Goal: Task Accomplishment & Management: Manage account settings

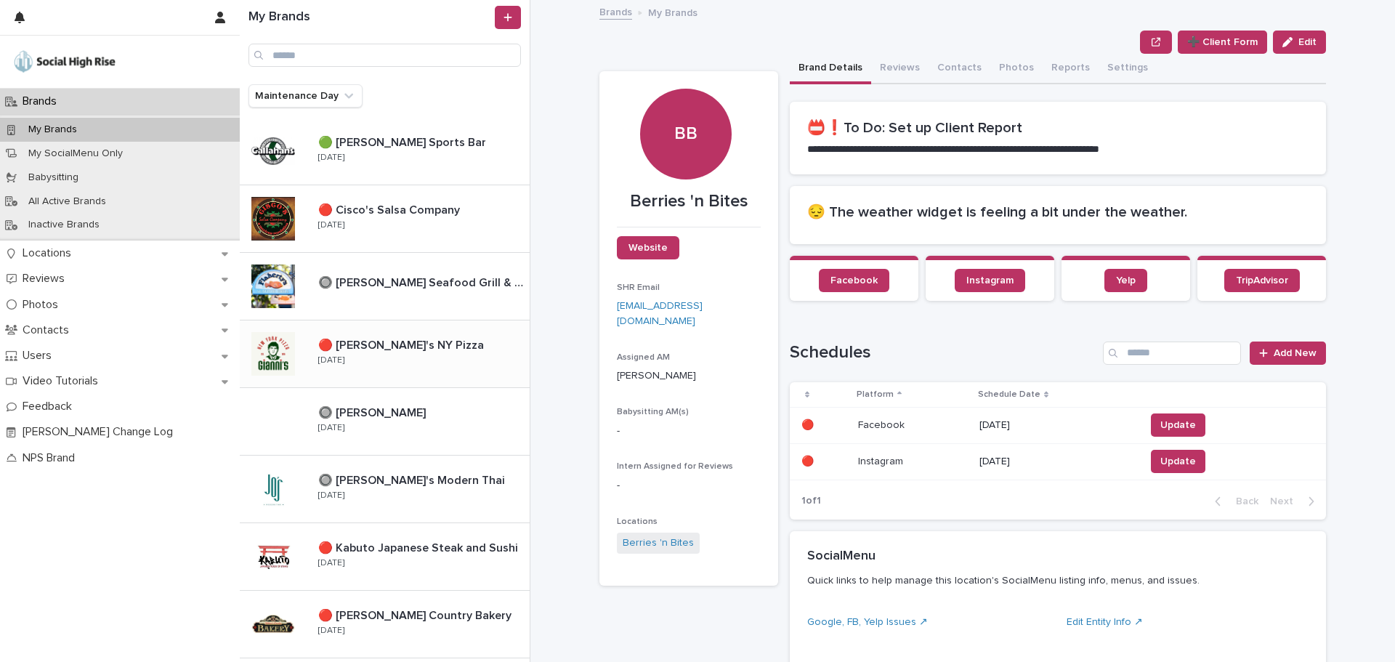
scroll to position [403, 0]
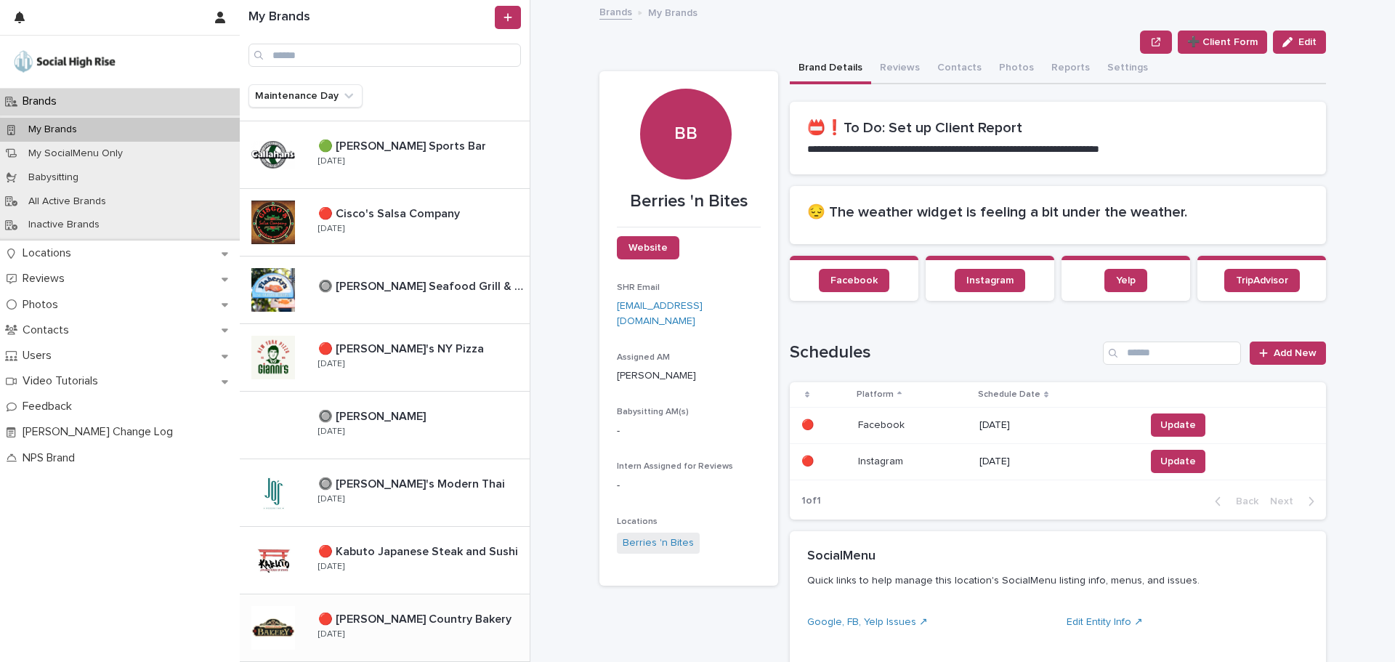
click at [401, 623] on p "🔴 [PERSON_NAME] Country Bakery" at bounding box center [416, 618] width 196 height 17
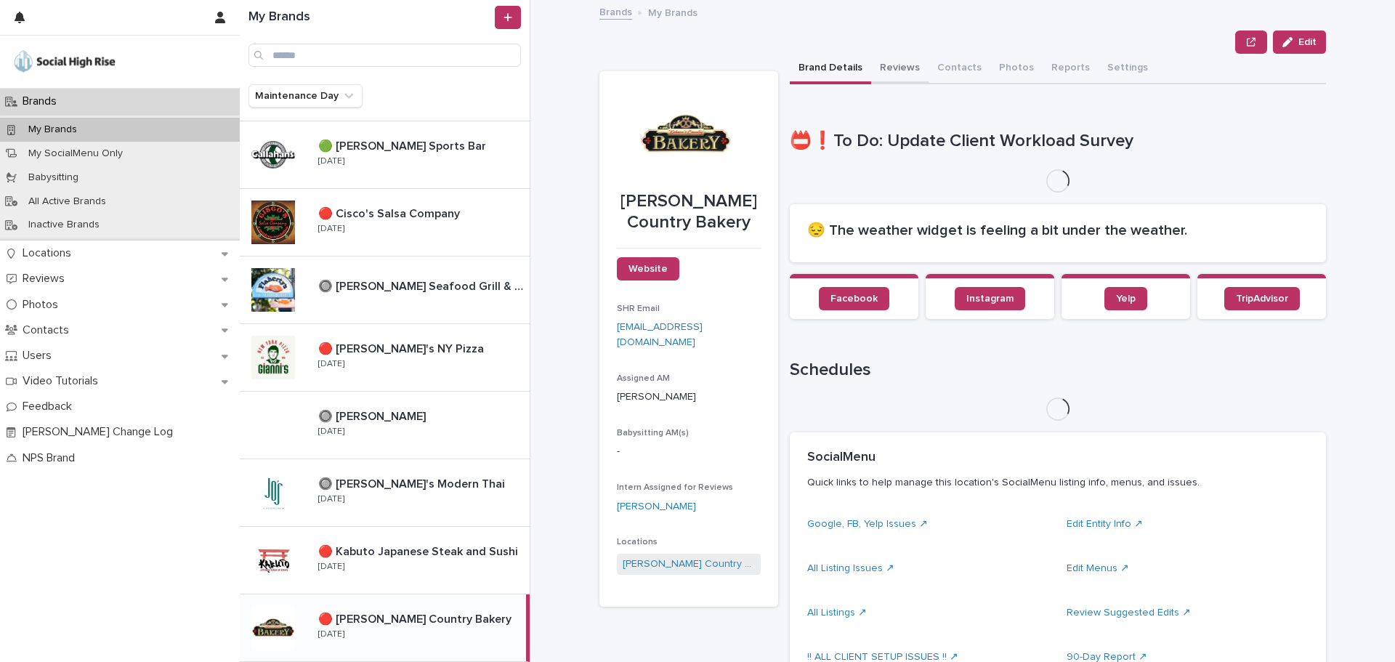
click at [892, 73] on button "Reviews" at bounding box center [899, 69] width 57 height 31
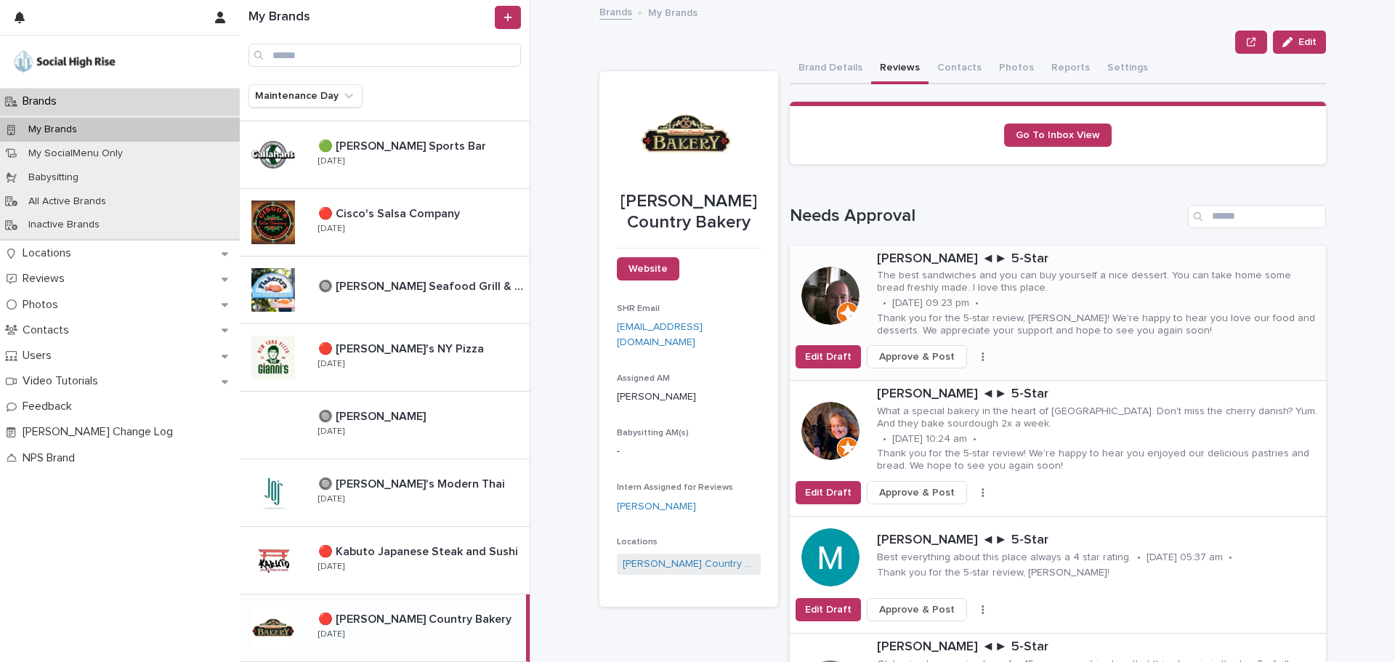
click at [913, 359] on span "Approve & Post" at bounding box center [917, 356] width 76 height 15
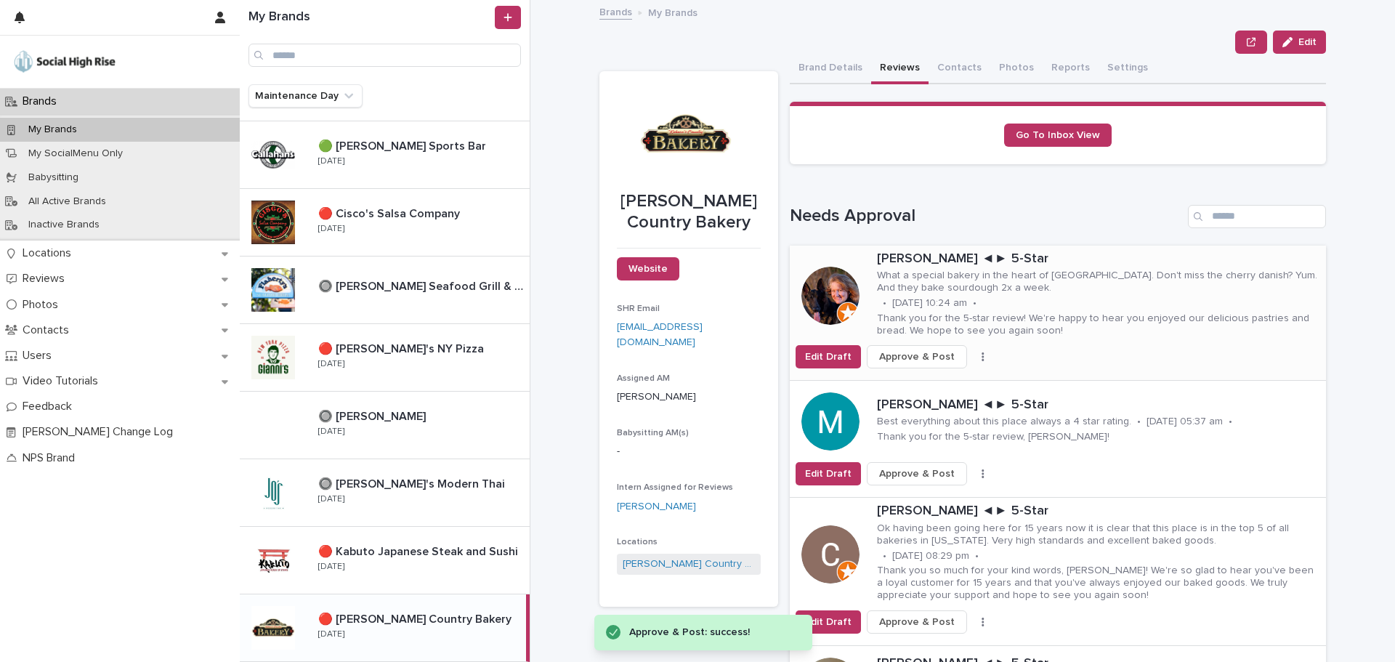
click at [915, 357] on span "Approve & Post" at bounding box center [917, 356] width 76 height 15
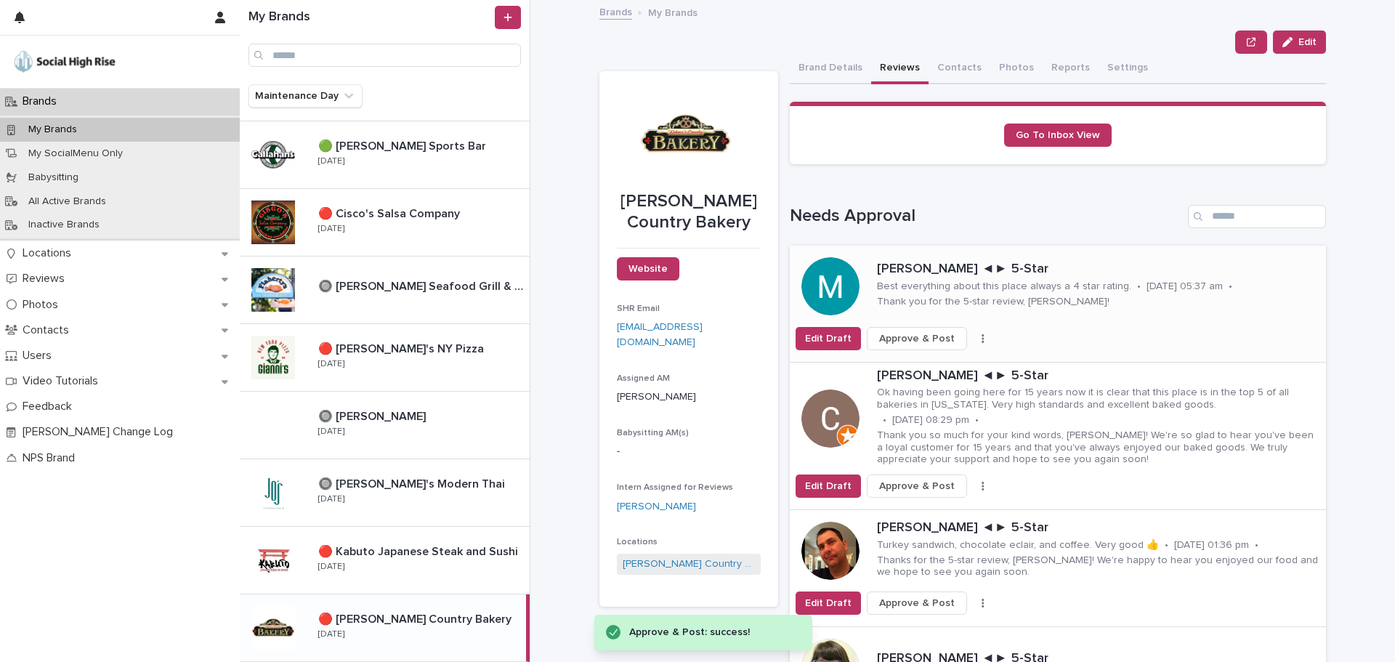
click at [915, 340] on span "Approve & Post" at bounding box center [917, 338] width 76 height 15
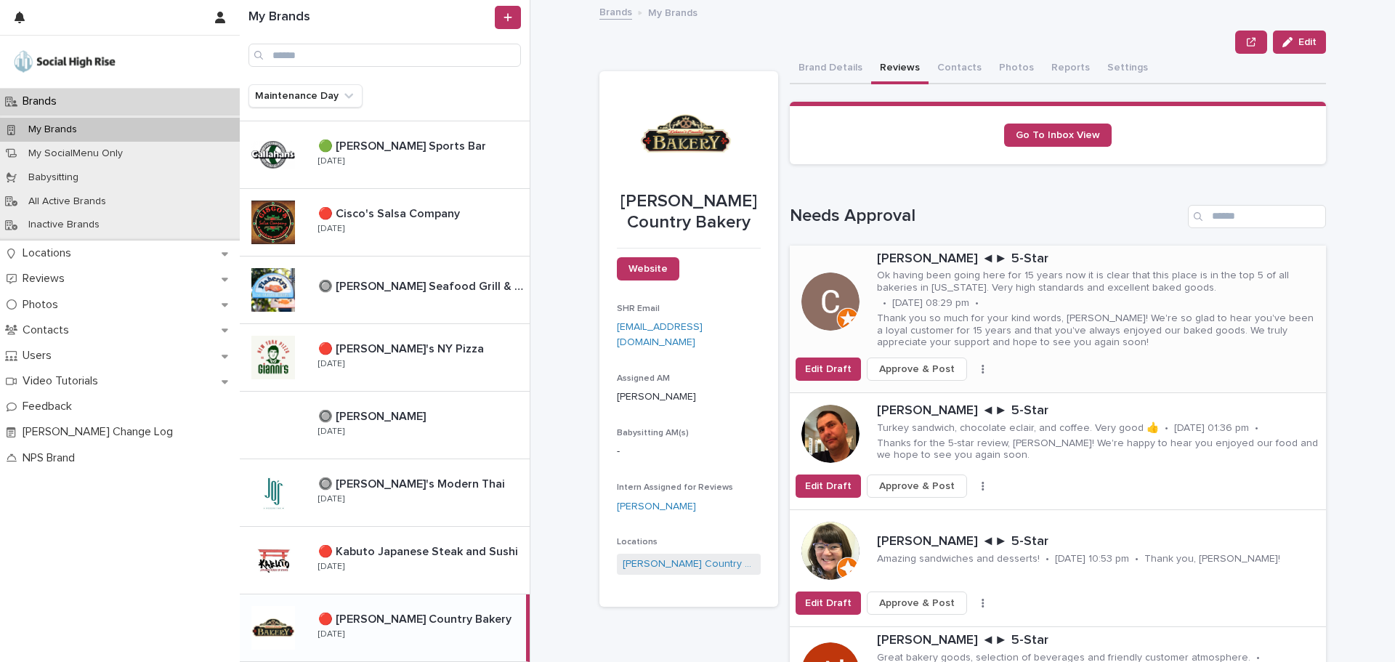
click at [919, 368] on span "Approve & Post" at bounding box center [917, 369] width 76 height 15
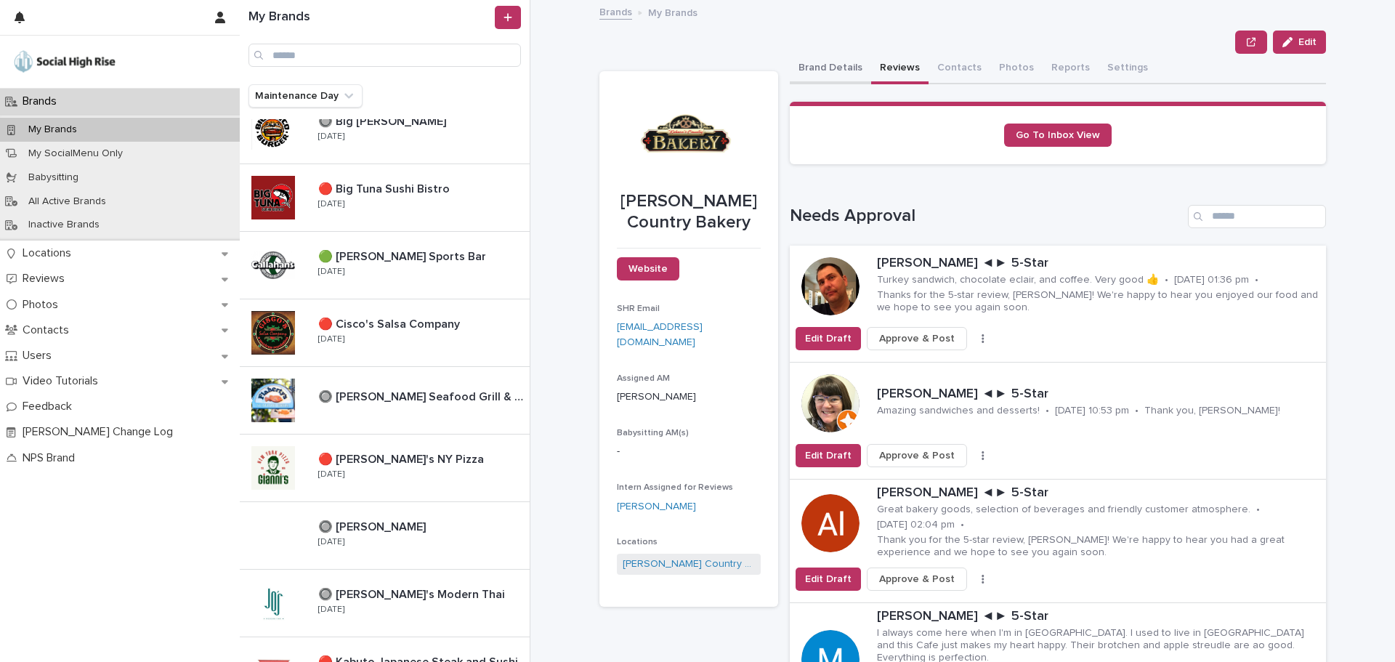
click at [817, 72] on button "Brand Details" at bounding box center [830, 69] width 81 height 31
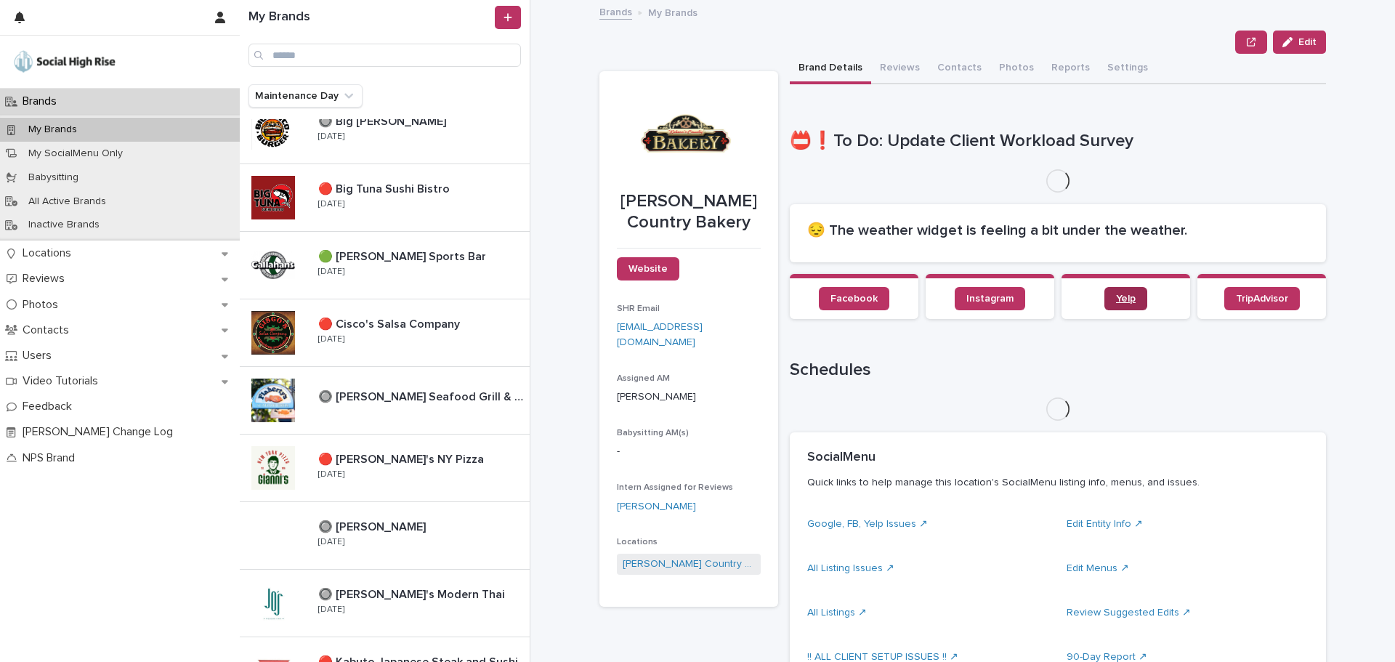
click at [1116, 302] on span "Yelp" at bounding box center [1126, 299] width 20 height 10
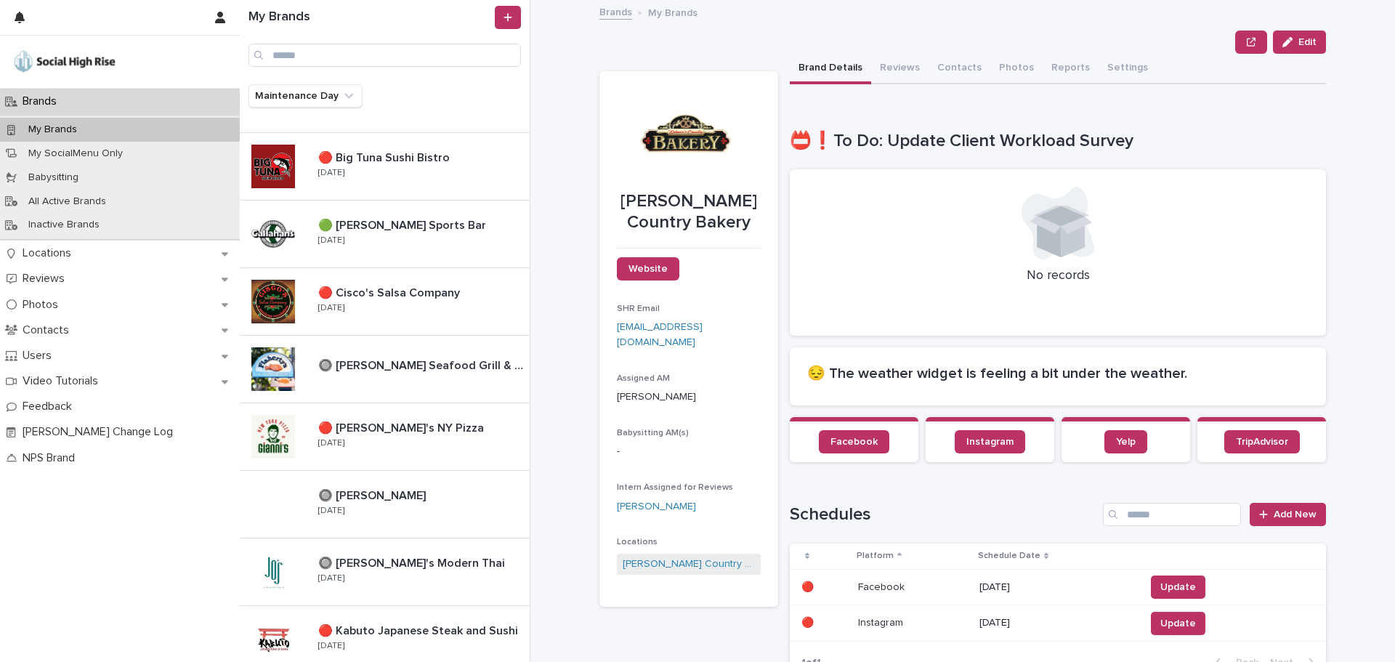
scroll to position [323, 0]
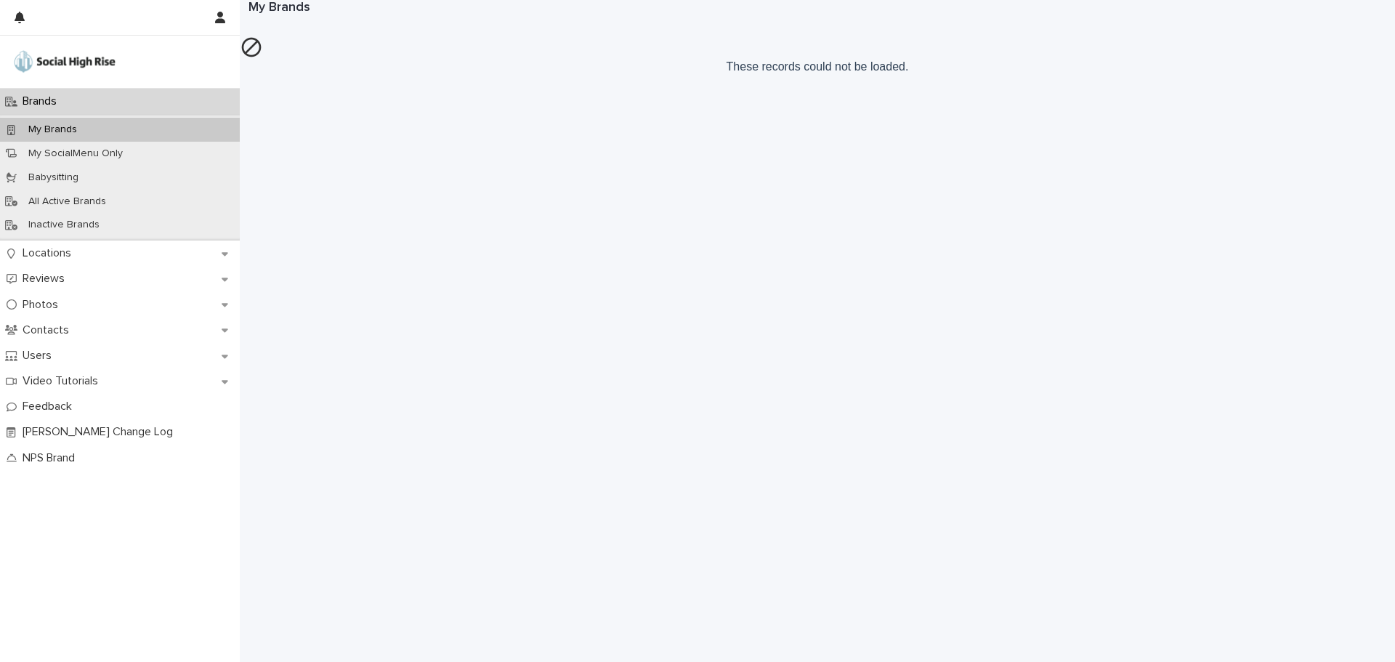
click at [261, 16] on div "My Brands" at bounding box center [817, 12] width 1155 height 25
click at [124, 124] on div "My Brands" at bounding box center [120, 130] width 240 height 24
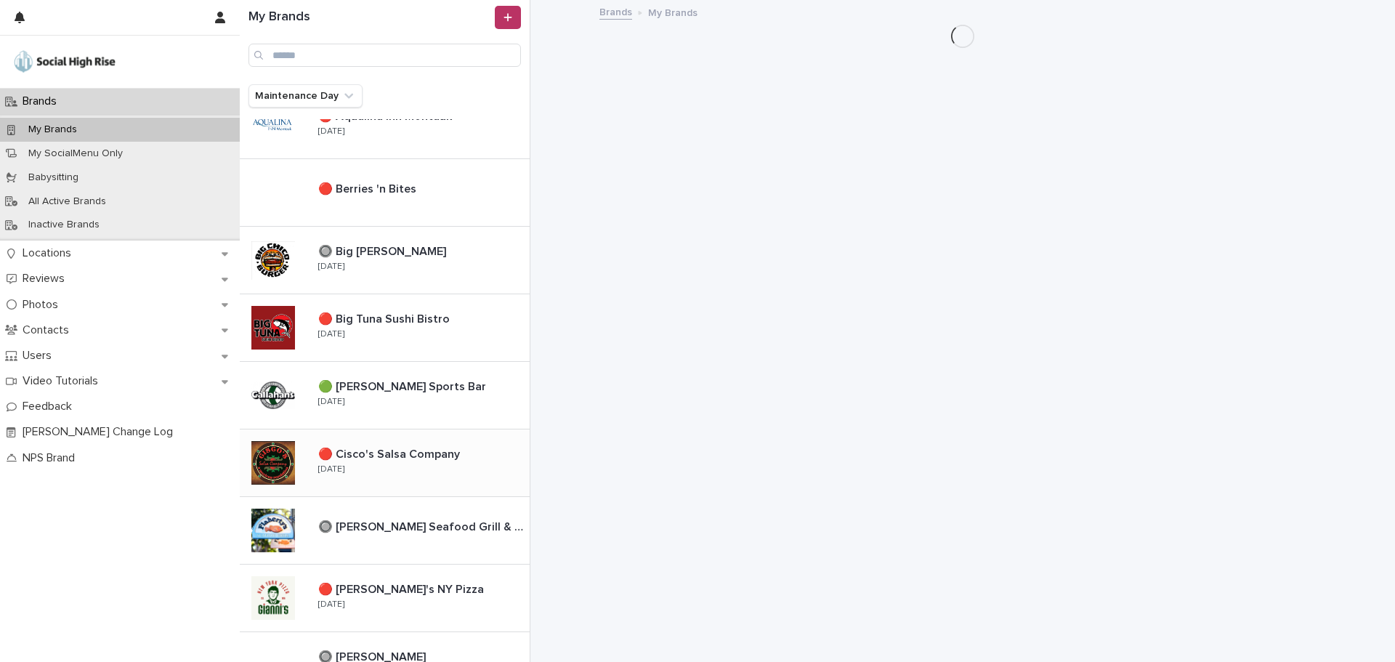
scroll to position [168, 0]
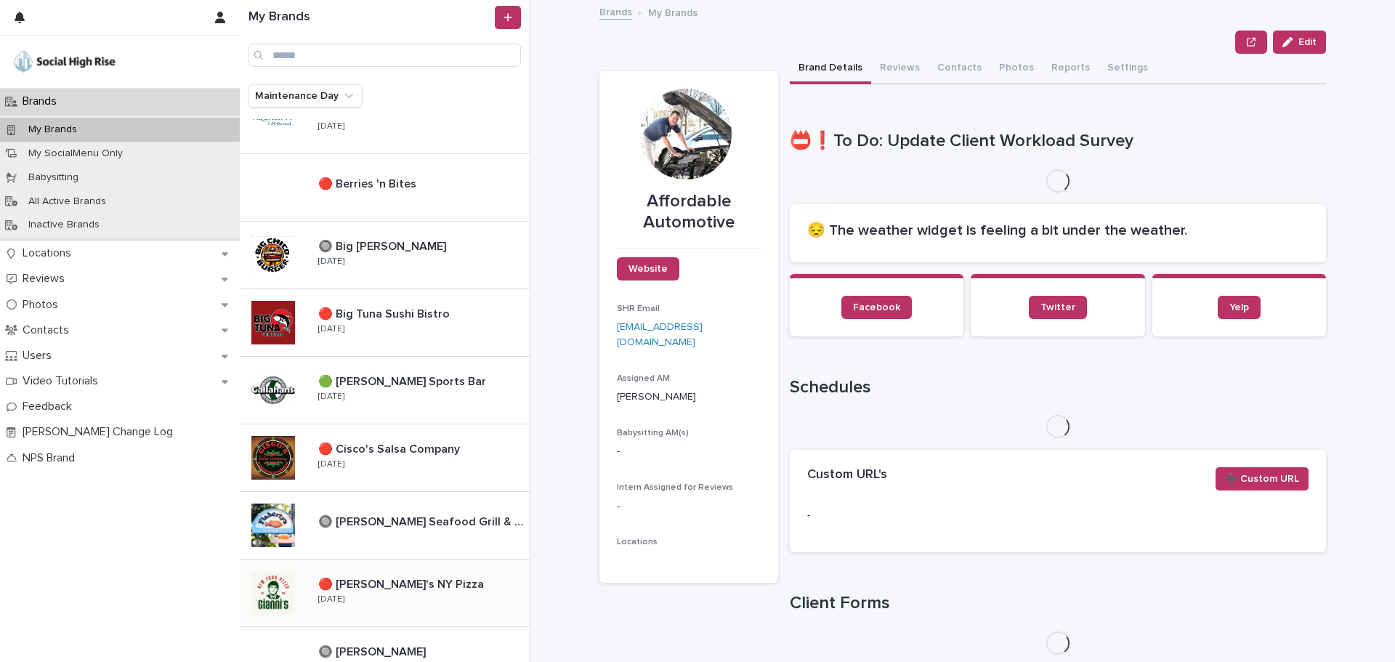
click at [386, 585] on p "🔴 [PERSON_NAME]'s NY Pizza" at bounding box center [402, 583] width 169 height 17
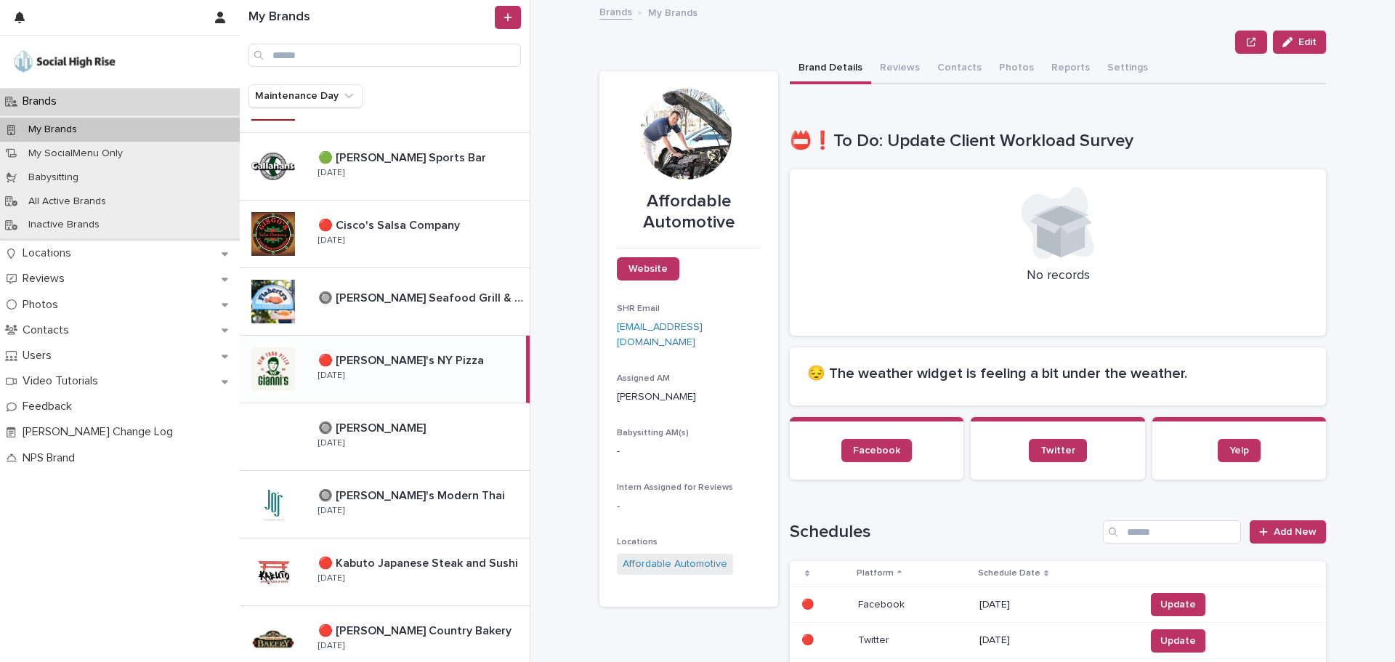
scroll to position [395, 0]
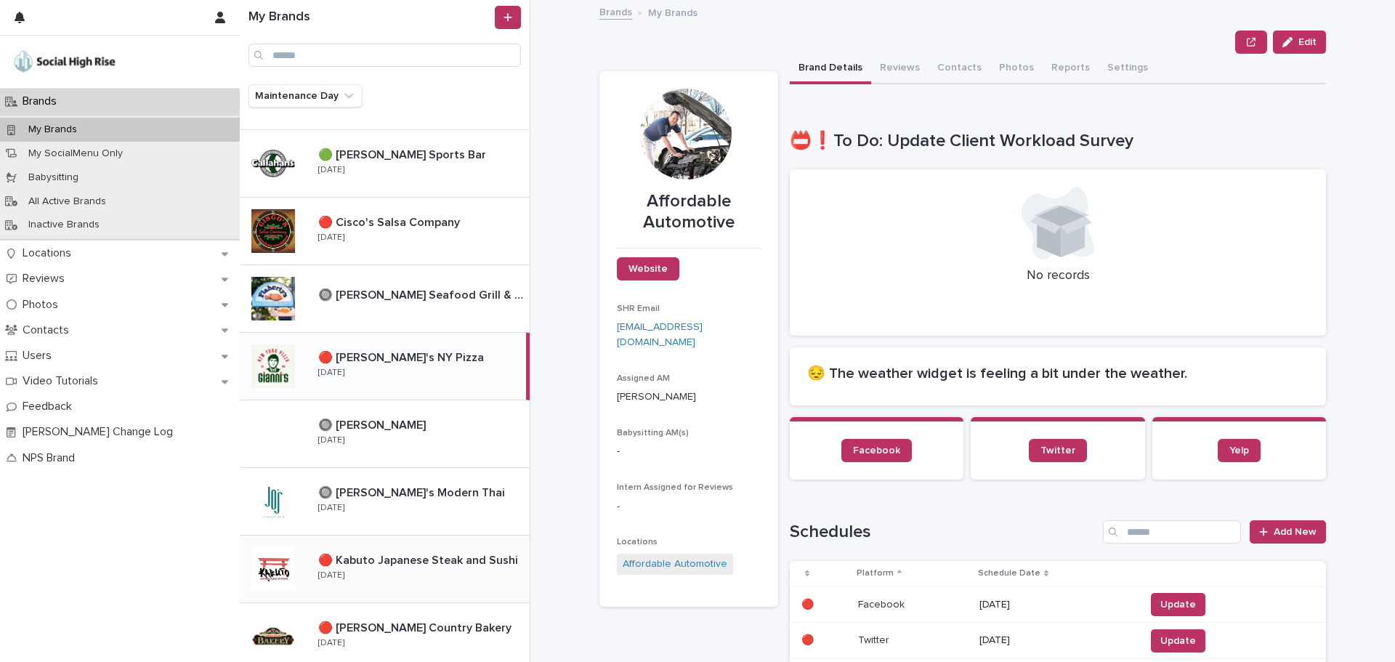
click at [386, 553] on p "🔴 Kabuto Japanese Steak and Sushi" at bounding box center [419, 559] width 203 height 17
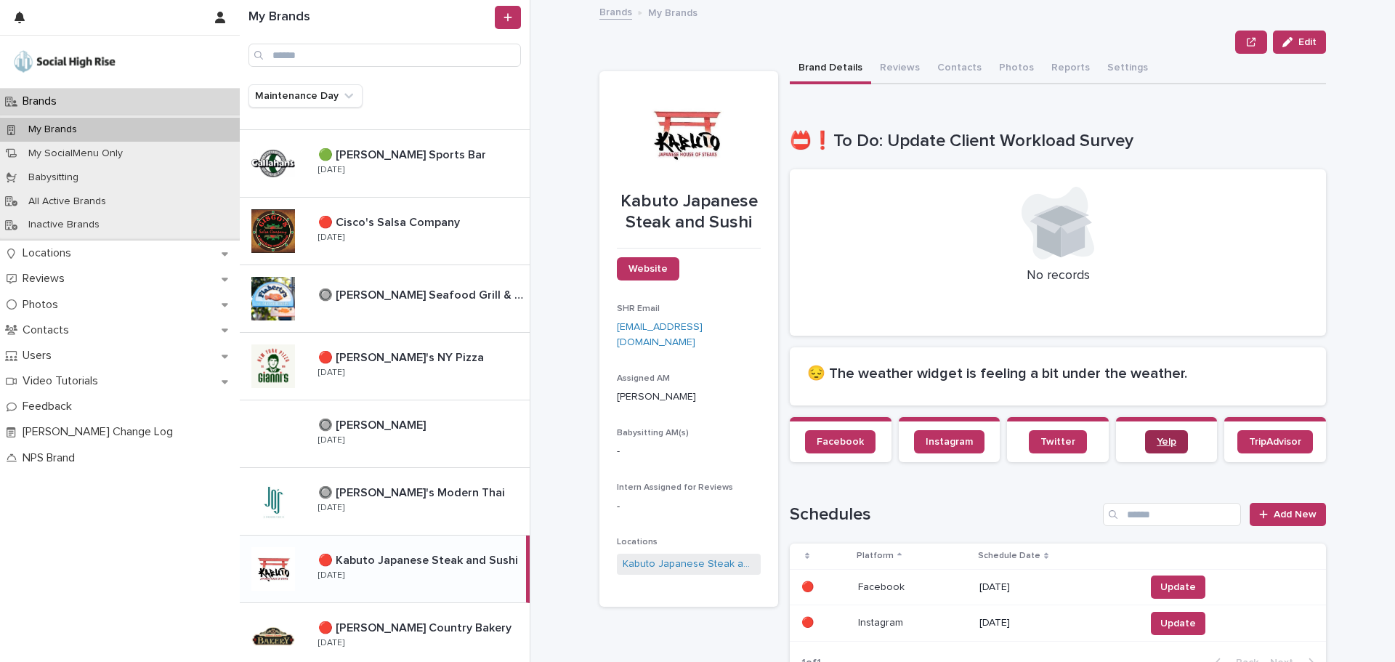
click at [1157, 439] on span "Yelp" at bounding box center [1167, 442] width 20 height 10
click at [386, 376] on div "🔴 [PERSON_NAME]'s NY Pizza 🔴 [PERSON_NAME]'s NY Pizza [DATE]" at bounding box center [418, 366] width 223 height 42
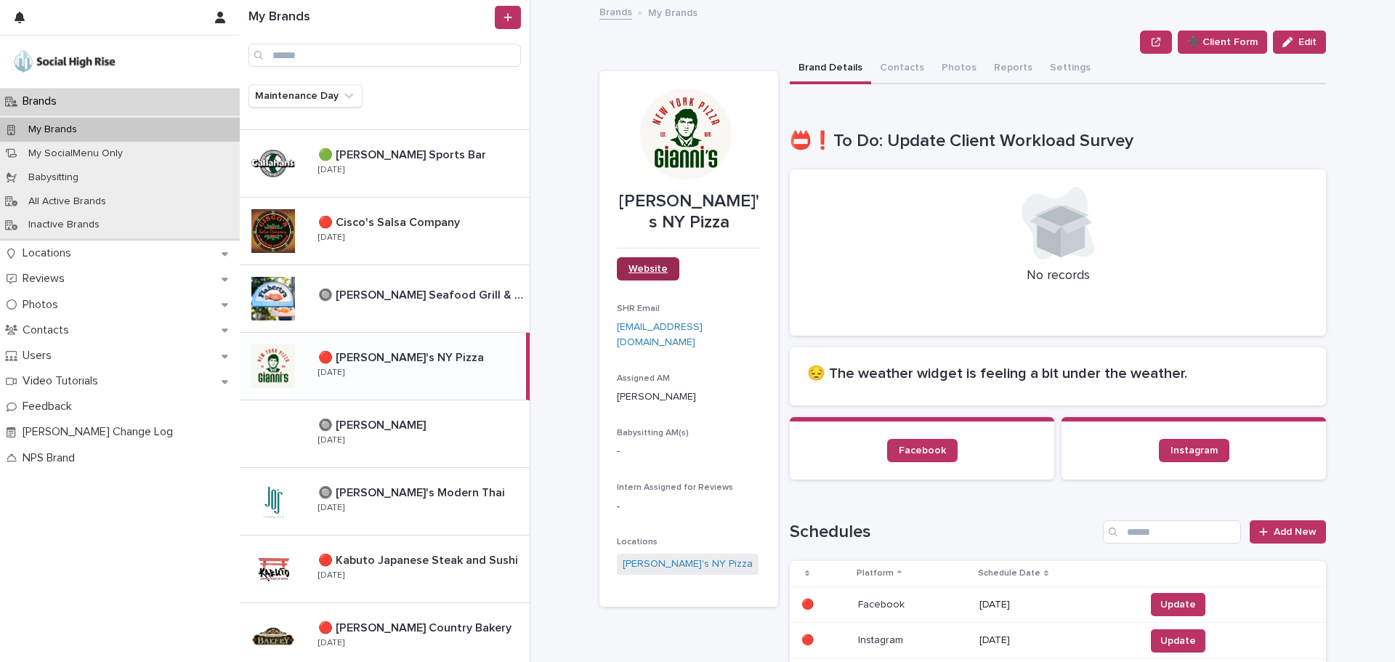
click at [644, 258] on link "Website" at bounding box center [648, 268] width 62 height 23
